Goal: Information Seeking & Learning: Learn about a topic

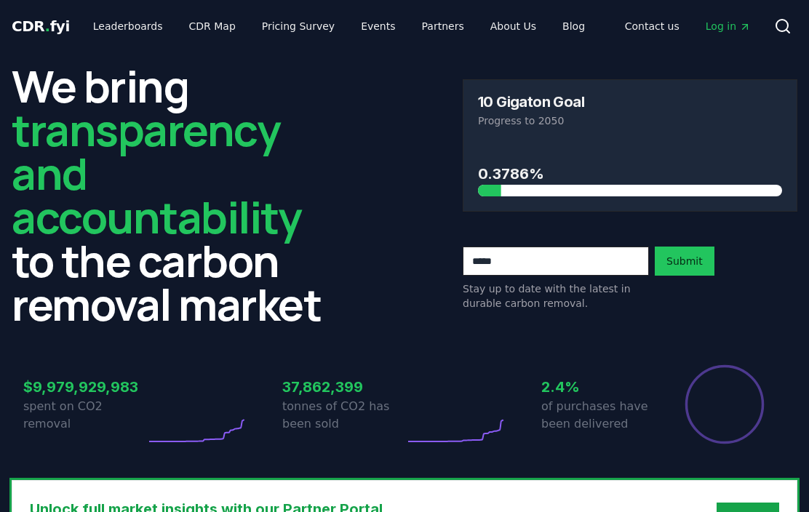
click at [146, 20] on link "Leaderboards" at bounding box center [128, 26] width 93 height 26
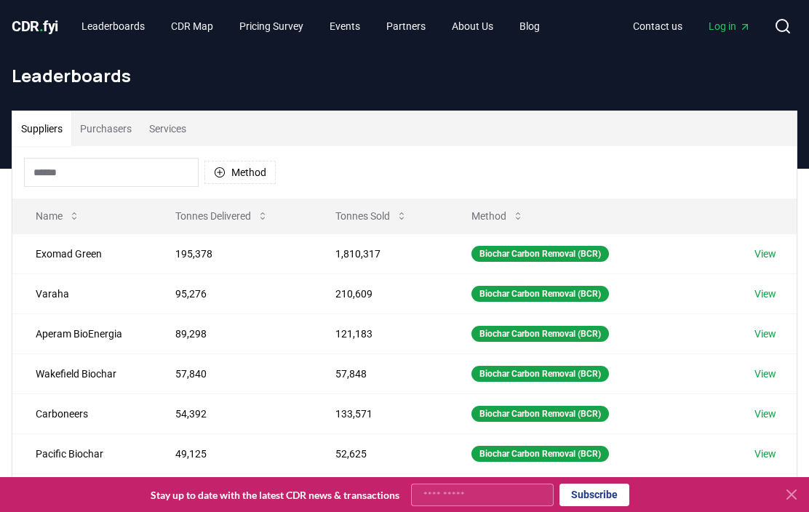
click at [130, 176] on input at bounding box center [111, 172] width 175 height 29
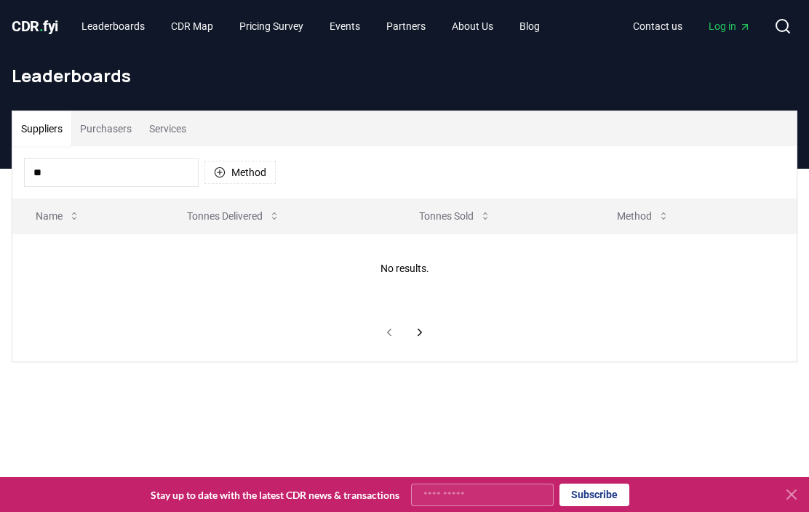
type input "*"
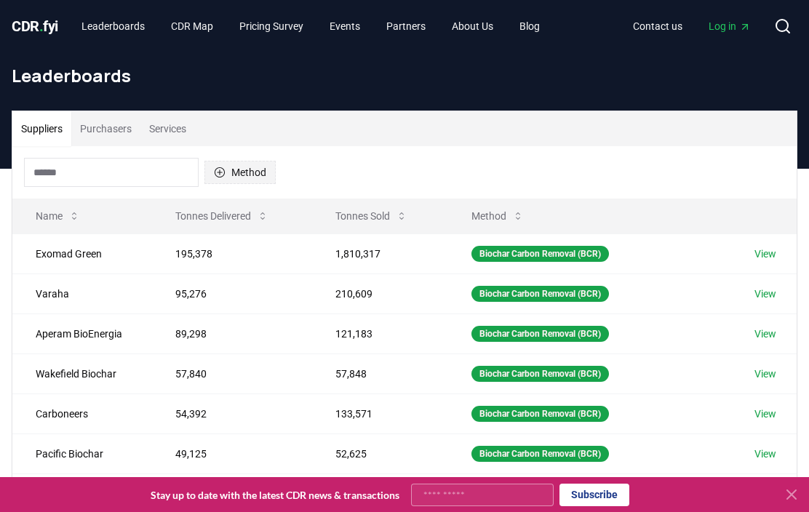
click at [226, 171] on button "Method" at bounding box center [240, 172] width 71 height 23
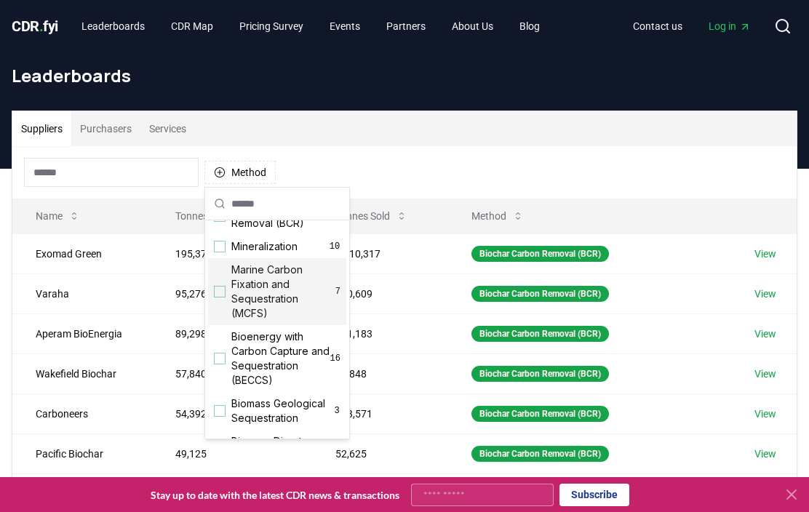
scroll to position [27, 0]
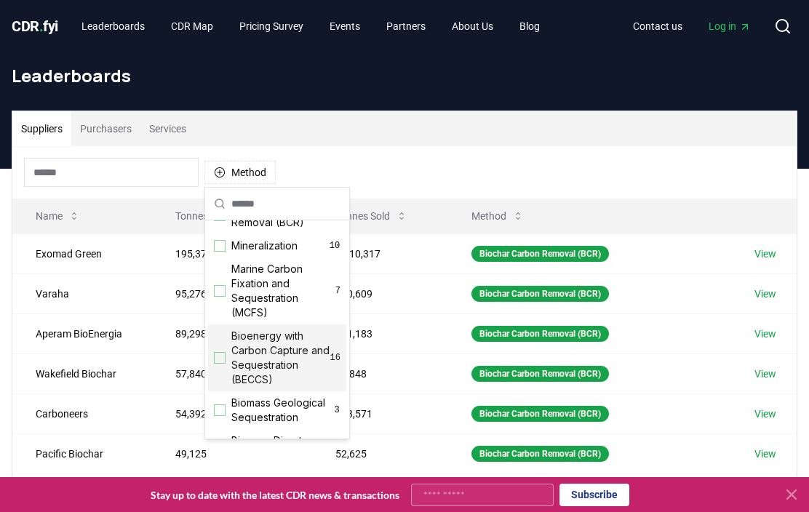
click at [247, 355] on span "Bioenergy with Carbon Capture and Sequestration (BECCS)" at bounding box center [280, 358] width 99 height 58
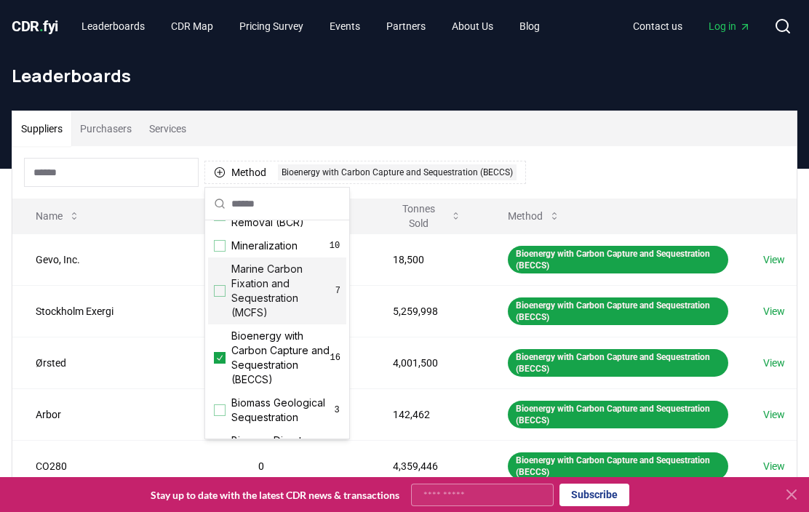
click at [548, 116] on div "Suppliers Purchasers Services" at bounding box center [404, 128] width 785 height 35
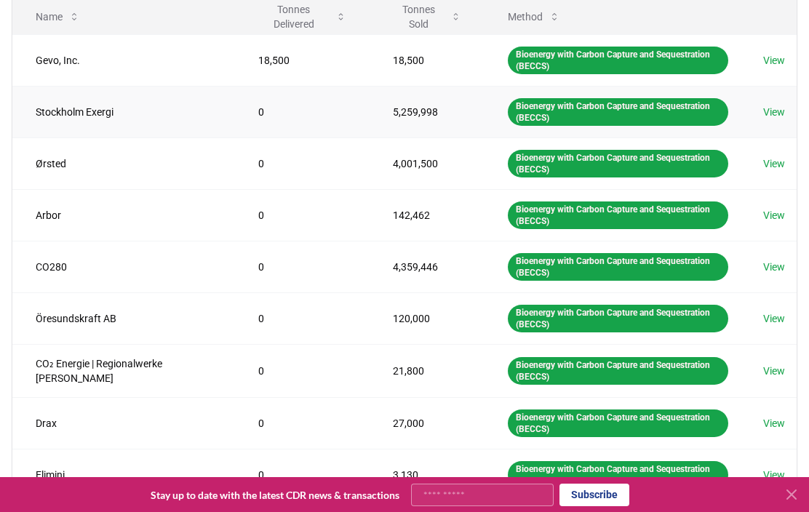
scroll to position [88, 0]
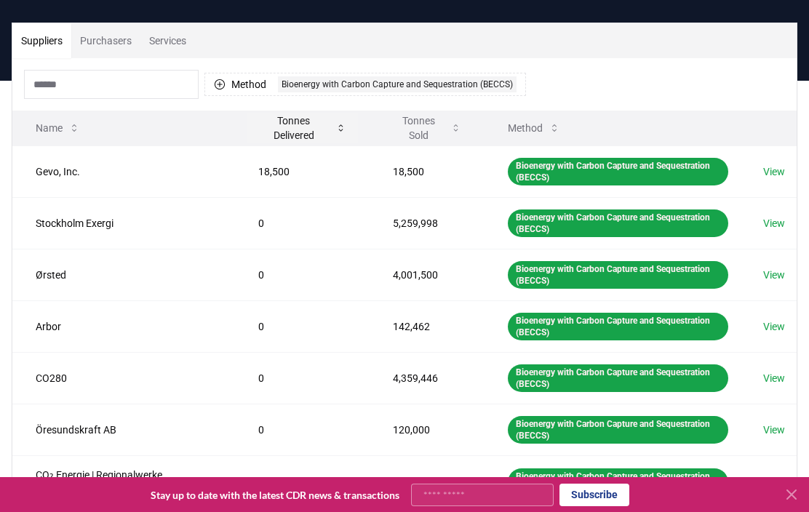
click at [280, 135] on button "Tonnes Delivered" at bounding box center [302, 128] width 111 height 29
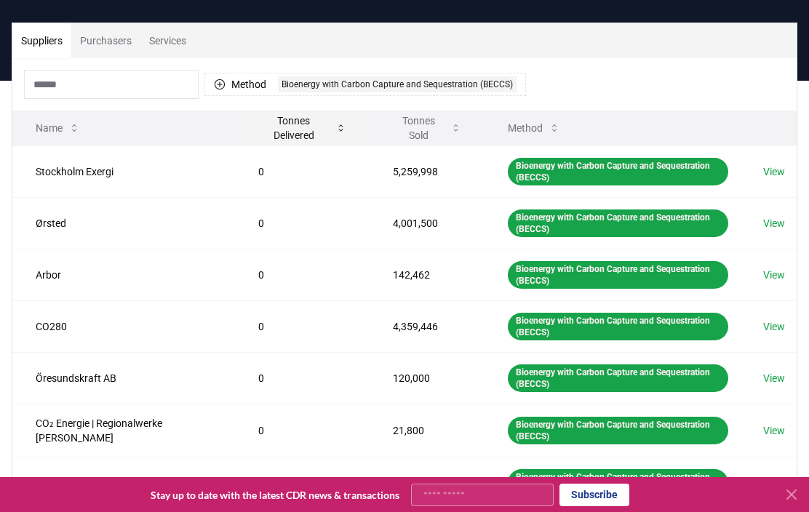
click at [280, 135] on button "Tonnes Delivered" at bounding box center [302, 128] width 111 height 29
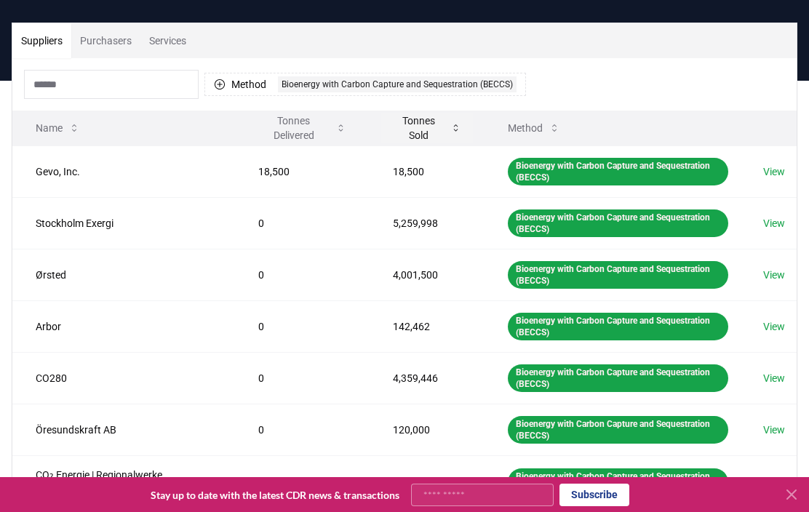
click at [397, 127] on button "Tonnes Sold" at bounding box center [427, 128] width 92 height 29
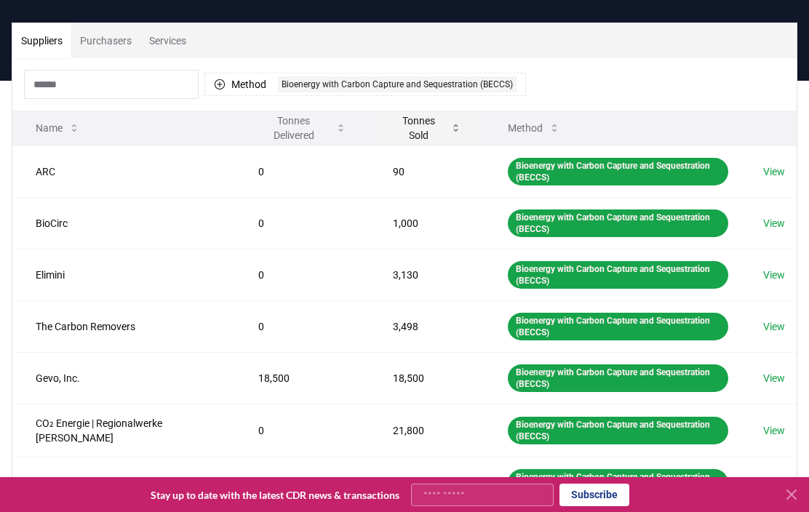
click at [397, 127] on button "Tonnes Sold" at bounding box center [427, 128] width 92 height 29
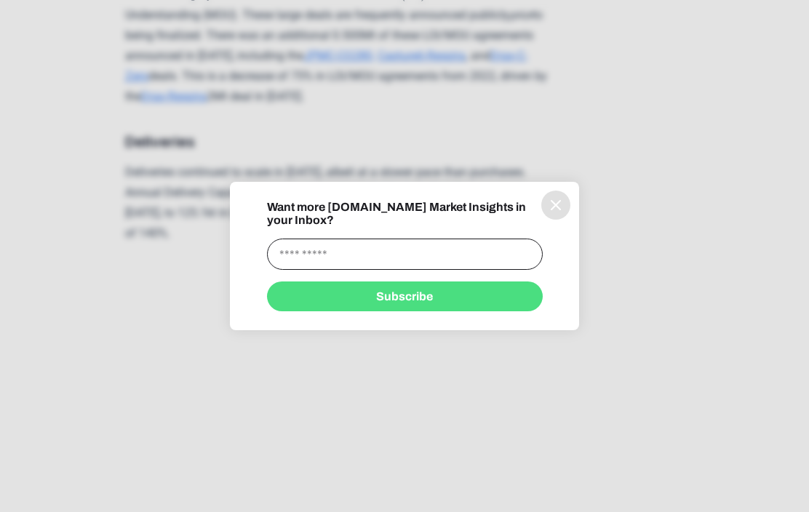
scroll to position [2269, 0]
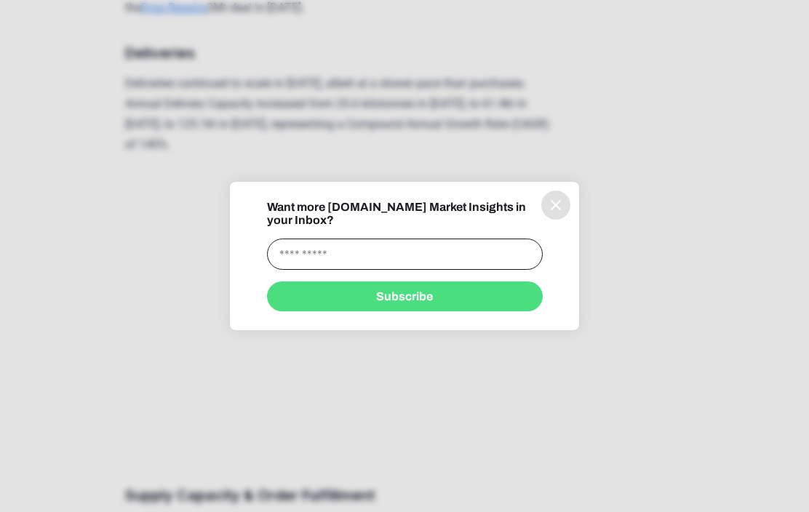
click at [555, 210] on icon "information" at bounding box center [556, 205] width 9 height 9
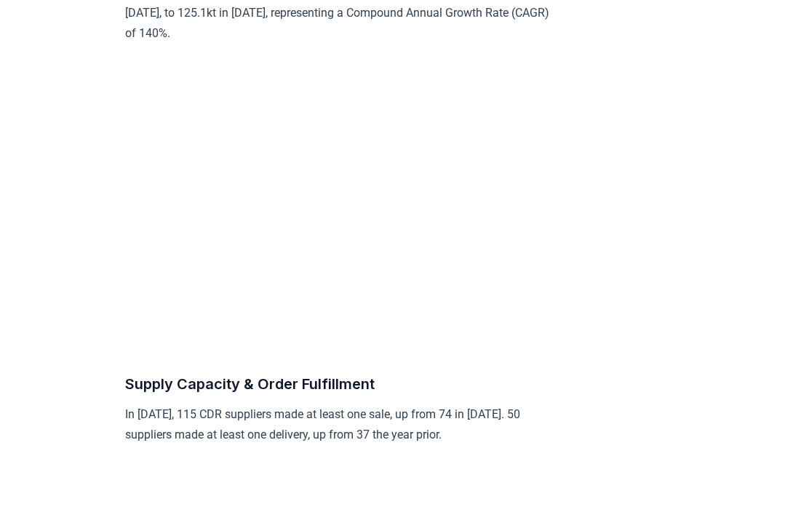
scroll to position [2384, 0]
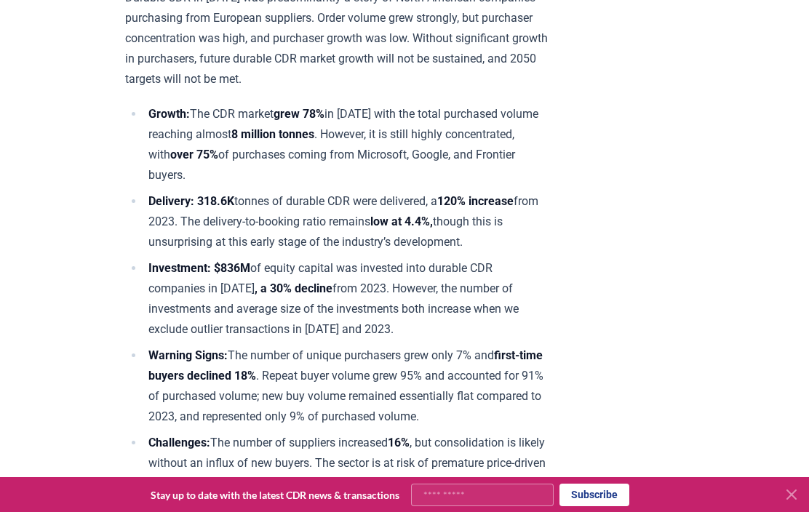
scroll to position [573, 0]
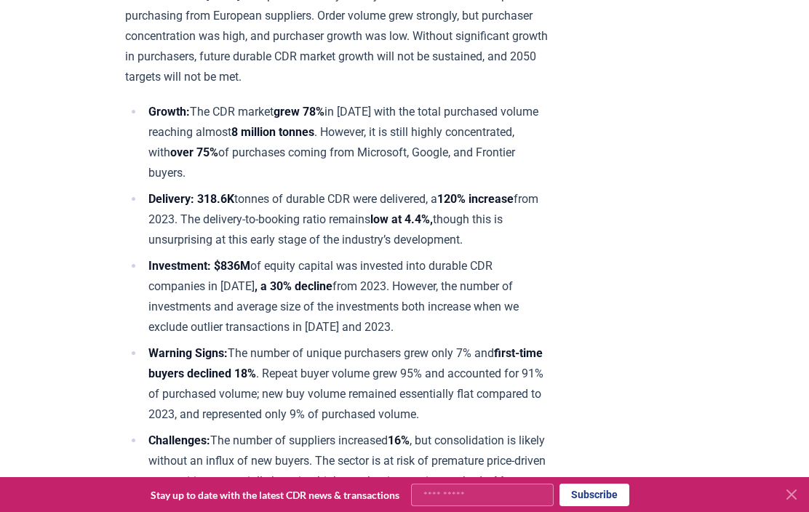
click at [465, 265] on li "Investment: $836M of equity capital was invested into durable CDR companies in …" at bounding box center [347, 297] width 407 height 82
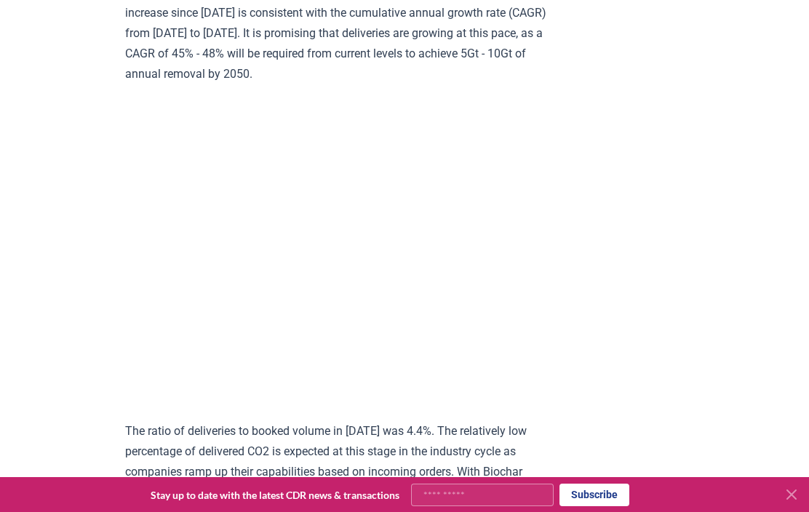
scroll to position [7321, 0]
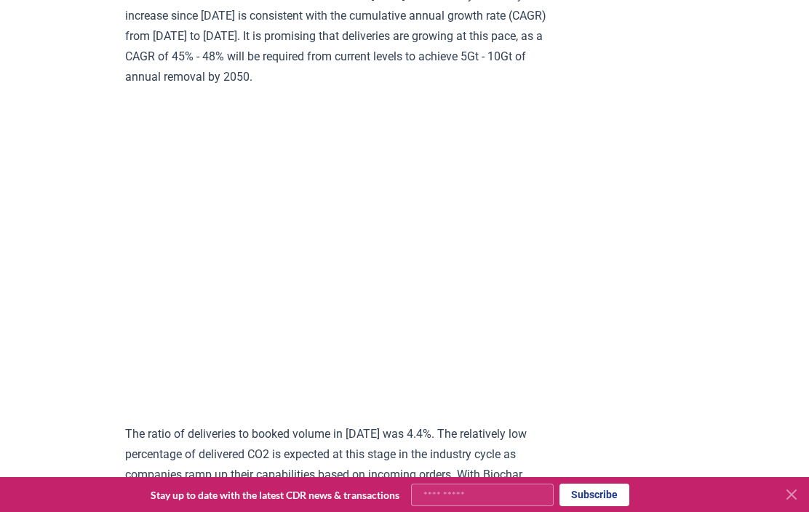
click at [512, 424] on p "The ratio of deliveries to booked volume in 2024 was 4.4%. The relatively low p…" at bounding box center [338, 495] width 426 height 143
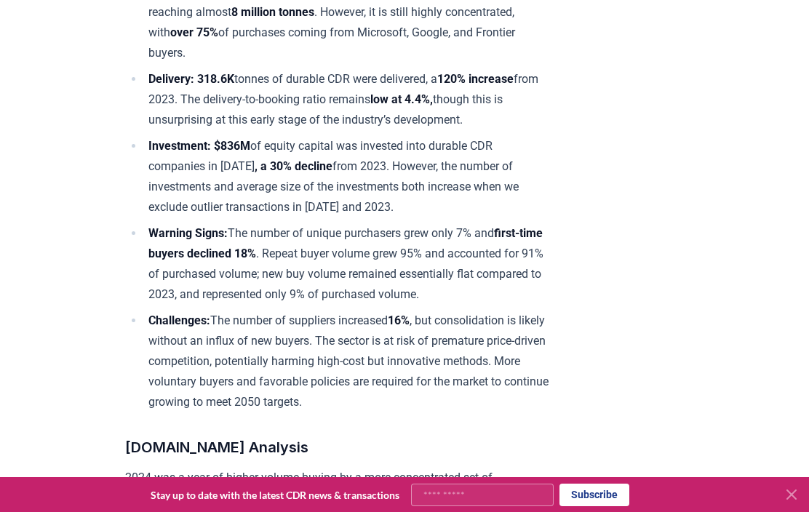
scroll to position [688, 0]
